Goal: Purchase product/service

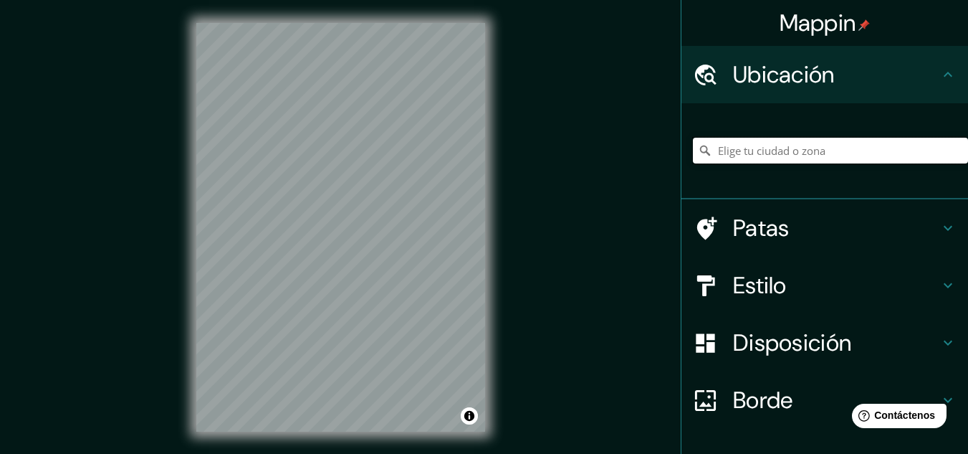
click at [878, 156] on input "Elige tu ciudad o zona" at bounding box center [830, 151] width 275 height 26
click at [719, 150] on input "Elige tu ciudad o zona" at bounding box center [830, 151] width 275 height 26
click at [681, 158] on div at bounding box center [824, 151] width 287 height 96
click at [710, 159] on input "Elige tu ciudad o zona" at bounding box center [830, 151] width 275 height 26
click at [710, 188] on div at bounding box center [824, 151] width 287 height 96
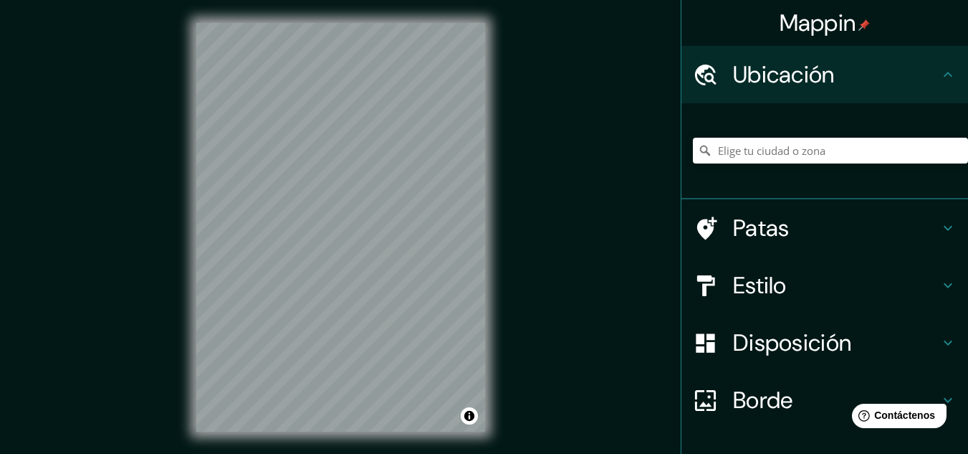
drag, startPoint x: 742, startPoint y: 135, endPoint x: 735, endPoint y: 161, distance: 26.8
click at [735, 161] on div at bounding box center [830, 151] width 275 height 72
click at [737, 149] on input "Elige tu ciudad o zona" at bounding box center [830, 151] width 275 height 26
click at [681, 170] on div at bounding box center [824, 151] width 287 height 96
click at [714, 151] on input "Elige tu ciudad o zona" at bounding box center [830, 151] width 275 height 26
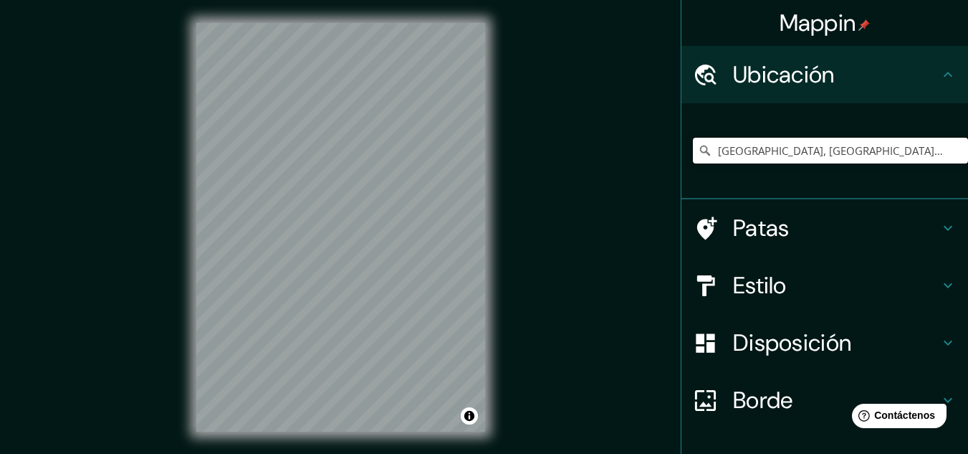
type input "[GEOGRAPHIC_DATA], [GEOGRAPHIC_DATA], [GEOGRAPHIC_DATA]"
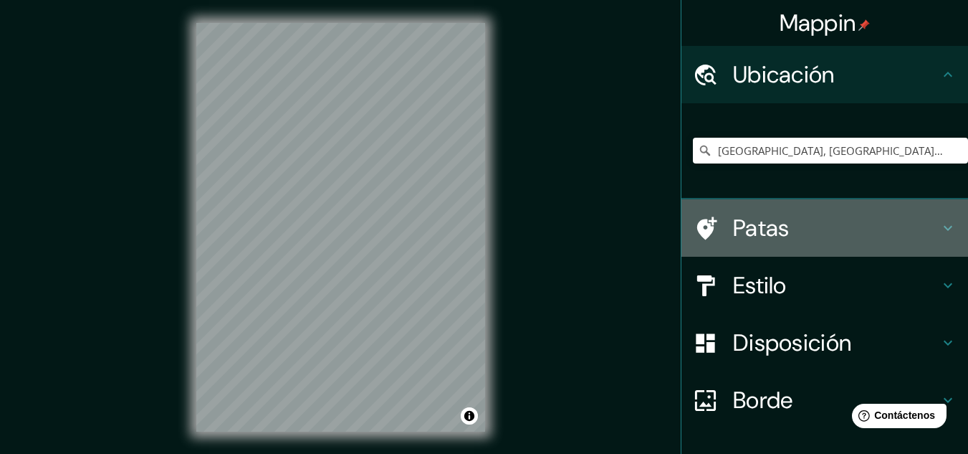
click at [771, 238] on font "Patas" at bounding box center [761, 228] width 57 height 30
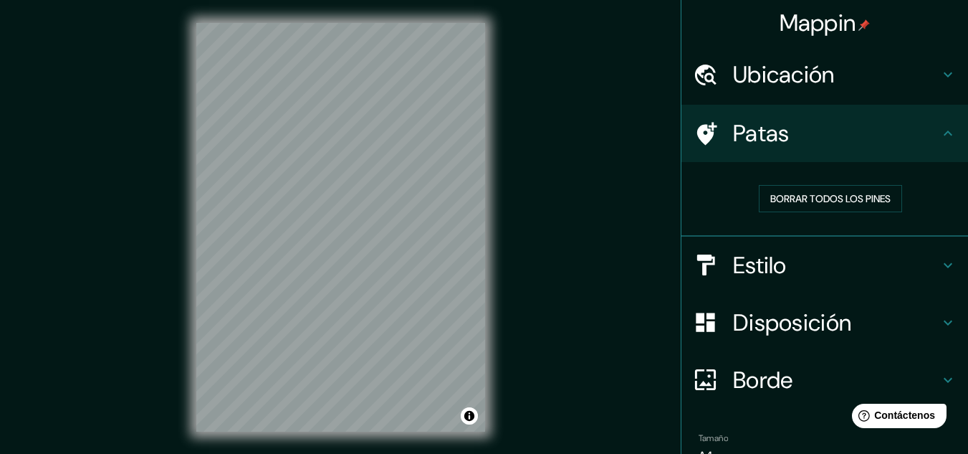
click at [792, 262] on h4 "Estilo" at bounding box center [836, 265] width 206 height 29
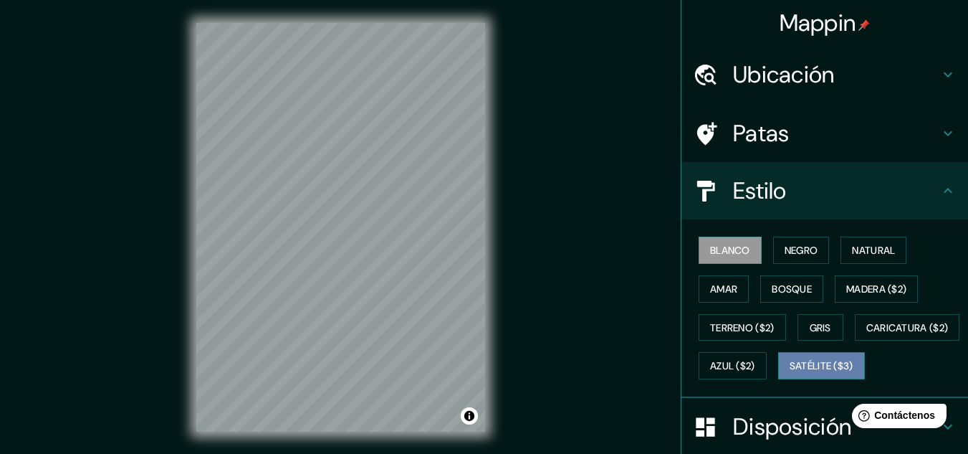
click at [790, 375] on font "Satélite ($3)" at bounding box center [822, 365] width 64 height 19
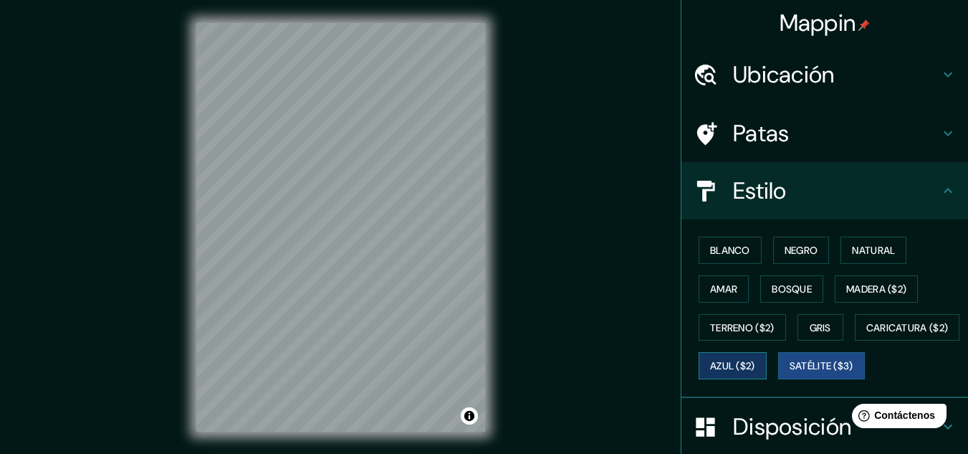
click at [755, 374] on font "Azul ($2)" at bounding box center [732, 365] width 45 height 19
click at [800, 325] on button "Gris" at bounding box center [820, 327] width 46 height 27
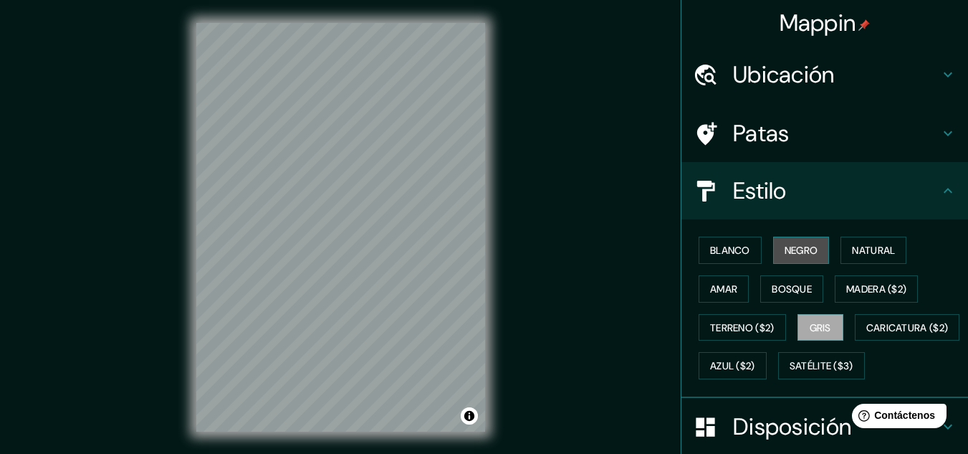
click at [788, 242] on font "Negro" at bounding box center [802, 250] width 34 height 19
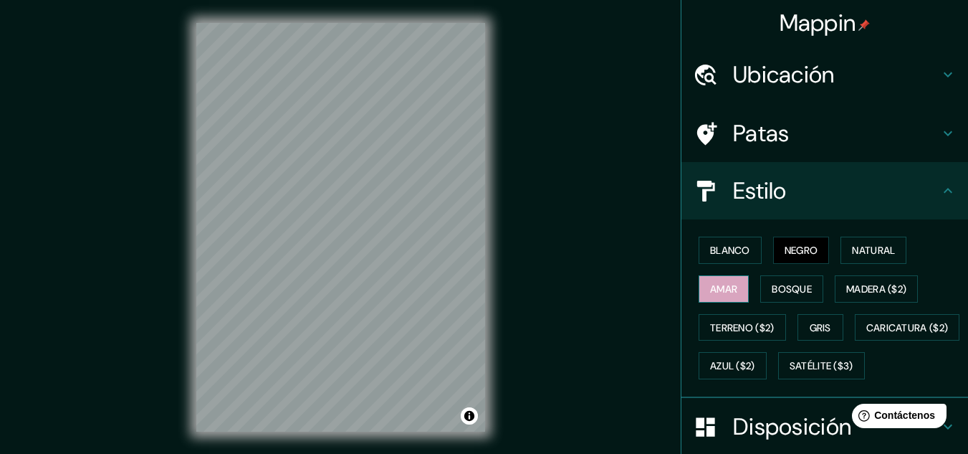
click at [729, 297] on button "Amar" at bounding box center [724, 288] width 50 height 27
click at [733, 327] on font "Terreno ($2)" at bounding box center [742, 327] width 64 height 13
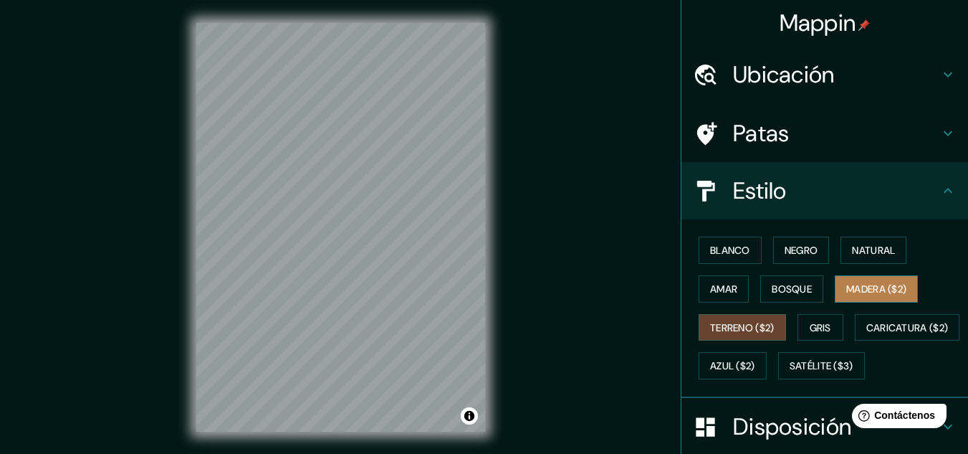
click at [861, 289] on font "Madera ($2)" at bounding box center [876, 288] width 60 height 13
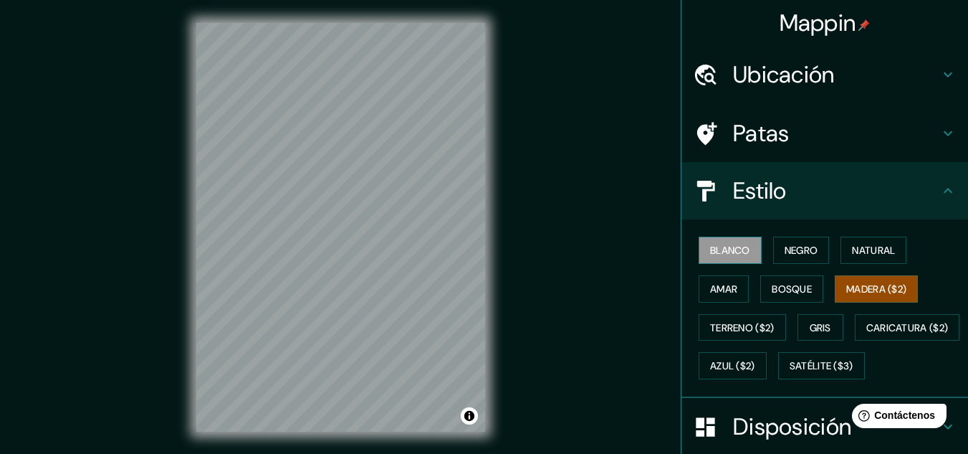
click at [713, 262] on button "Blanco" at bounding box center [730, 249] width 63 height 27
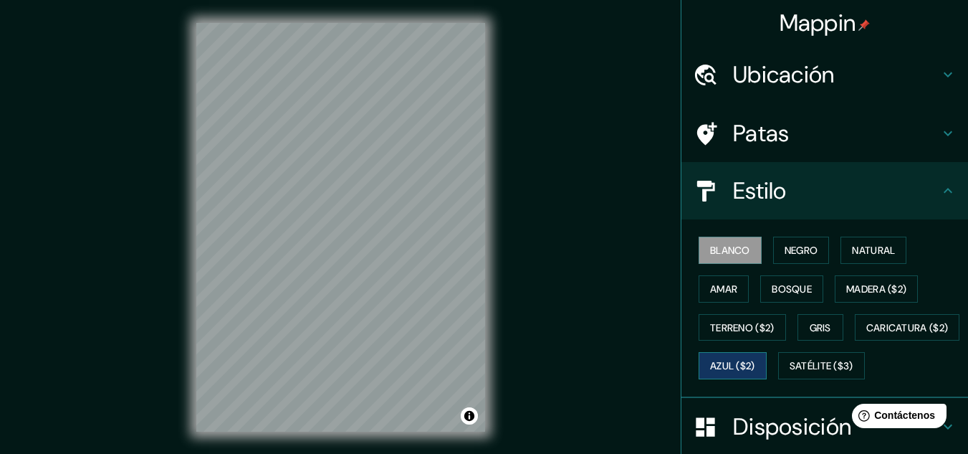
click at [755, 370] on font "Azul ($2)" at bounding box center [732, 366] width 45 height 13
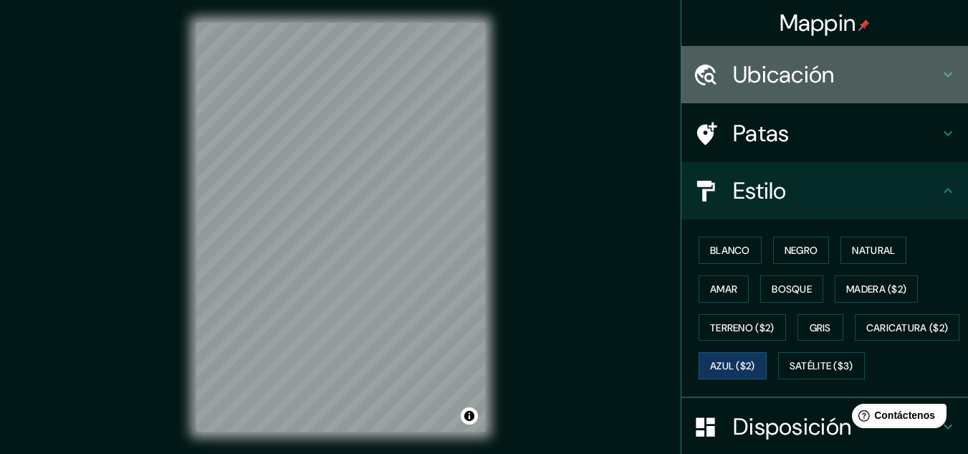
click at [790, 75] on font "Ubicación" at bounding box center [784, 74] width 102 height 30
